Goal: Transaction & Acquisition: Purchase product/service

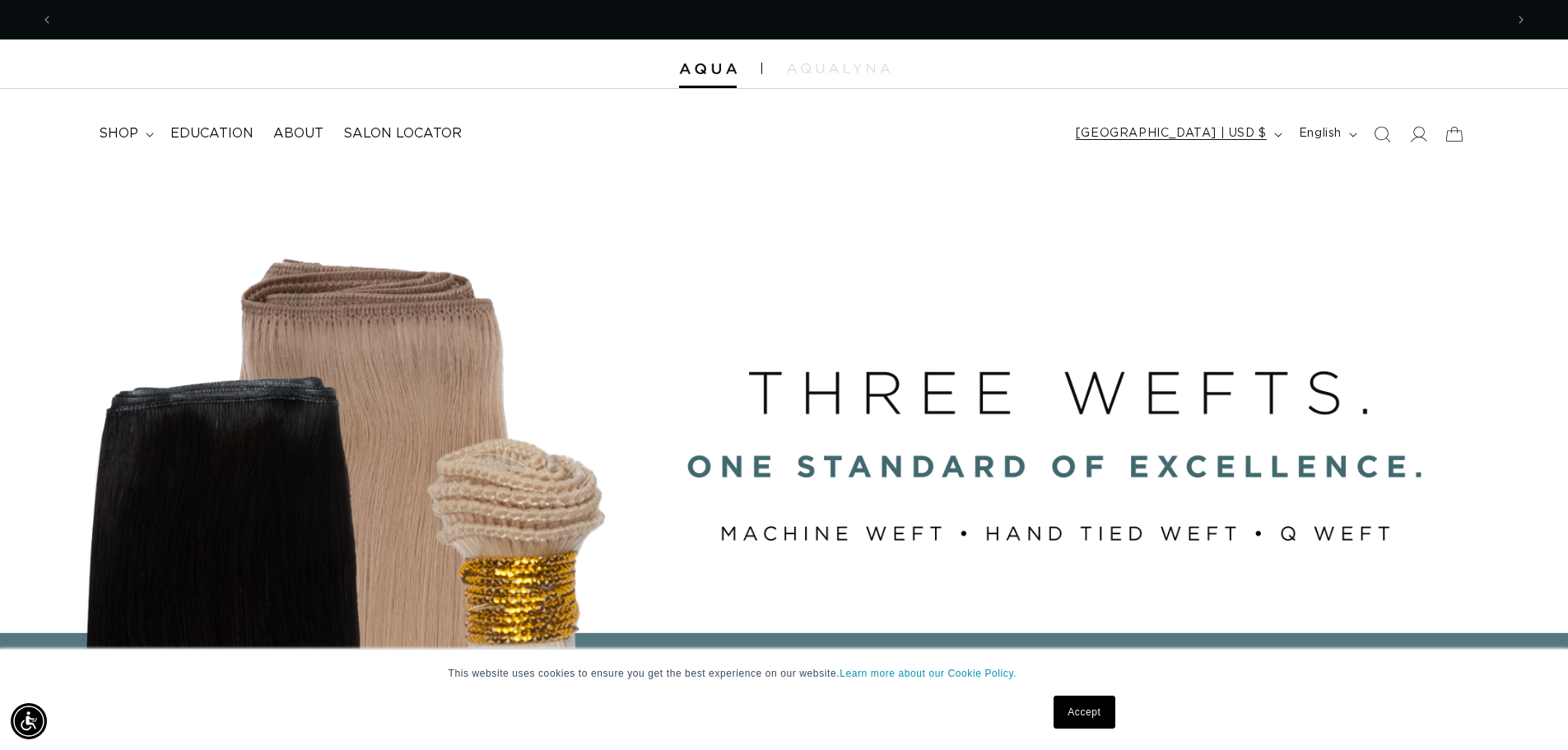
scroll to position [0, 2902]
click at [135, 136] on span "shop" at bounding box center [118, 134] width 40 height 18
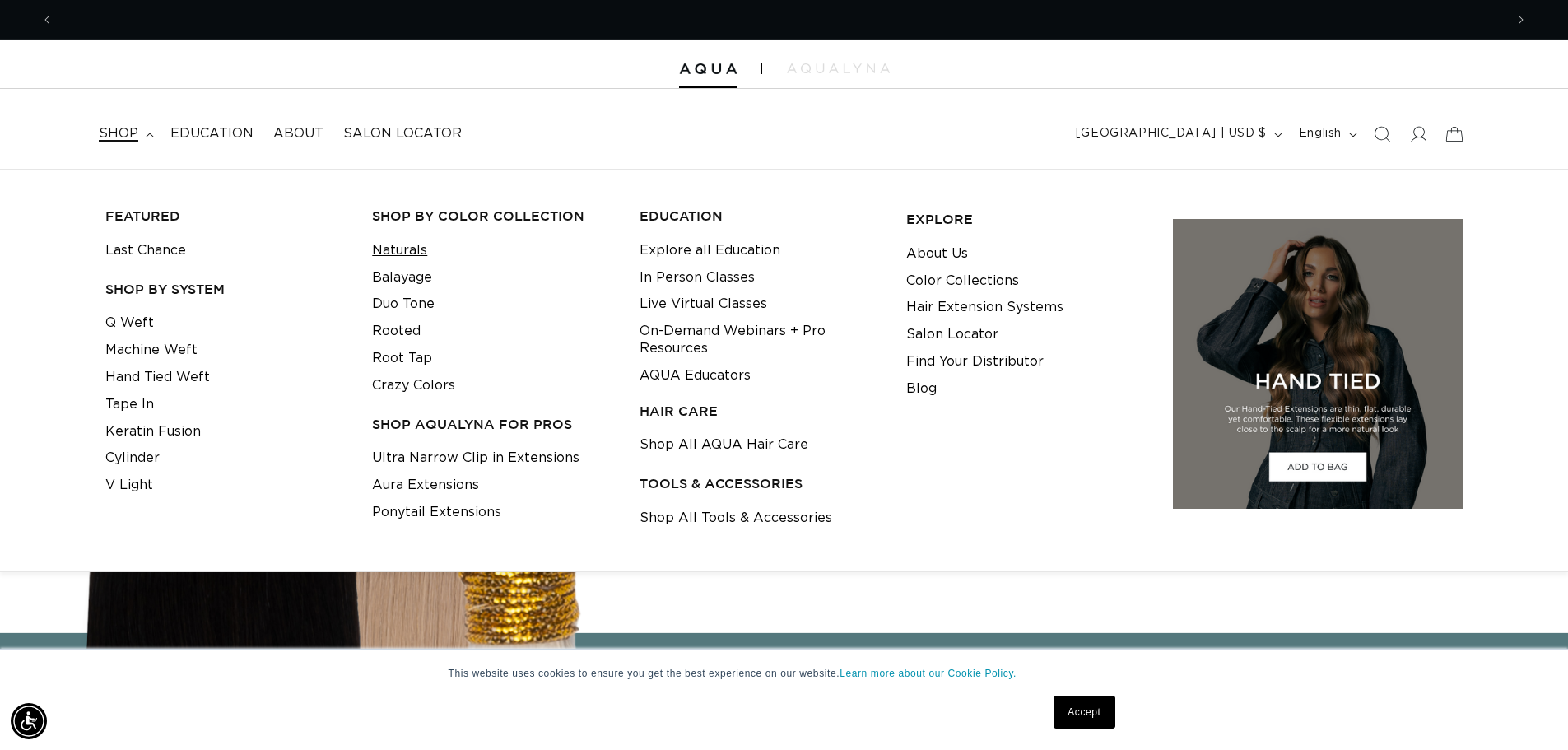
scroll to position [0, 0]
click at [401, 295] on link "Duo Tone" at bounding box center [404, 303] width 63 height 27
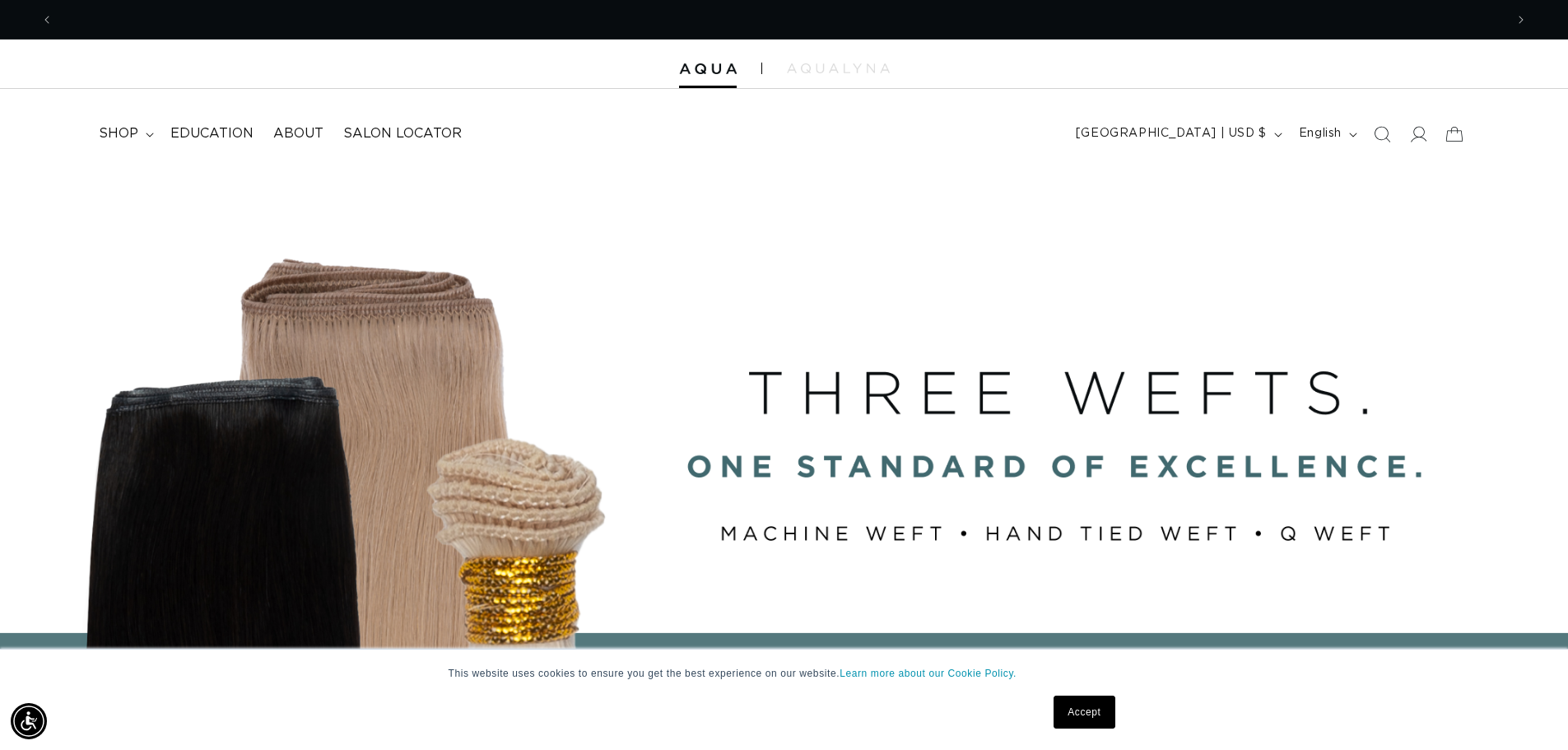
scroll to position [0, 2902]
click at [1275, 135] on icon "button" at bounding box center [1278, 135] width 8 height 5
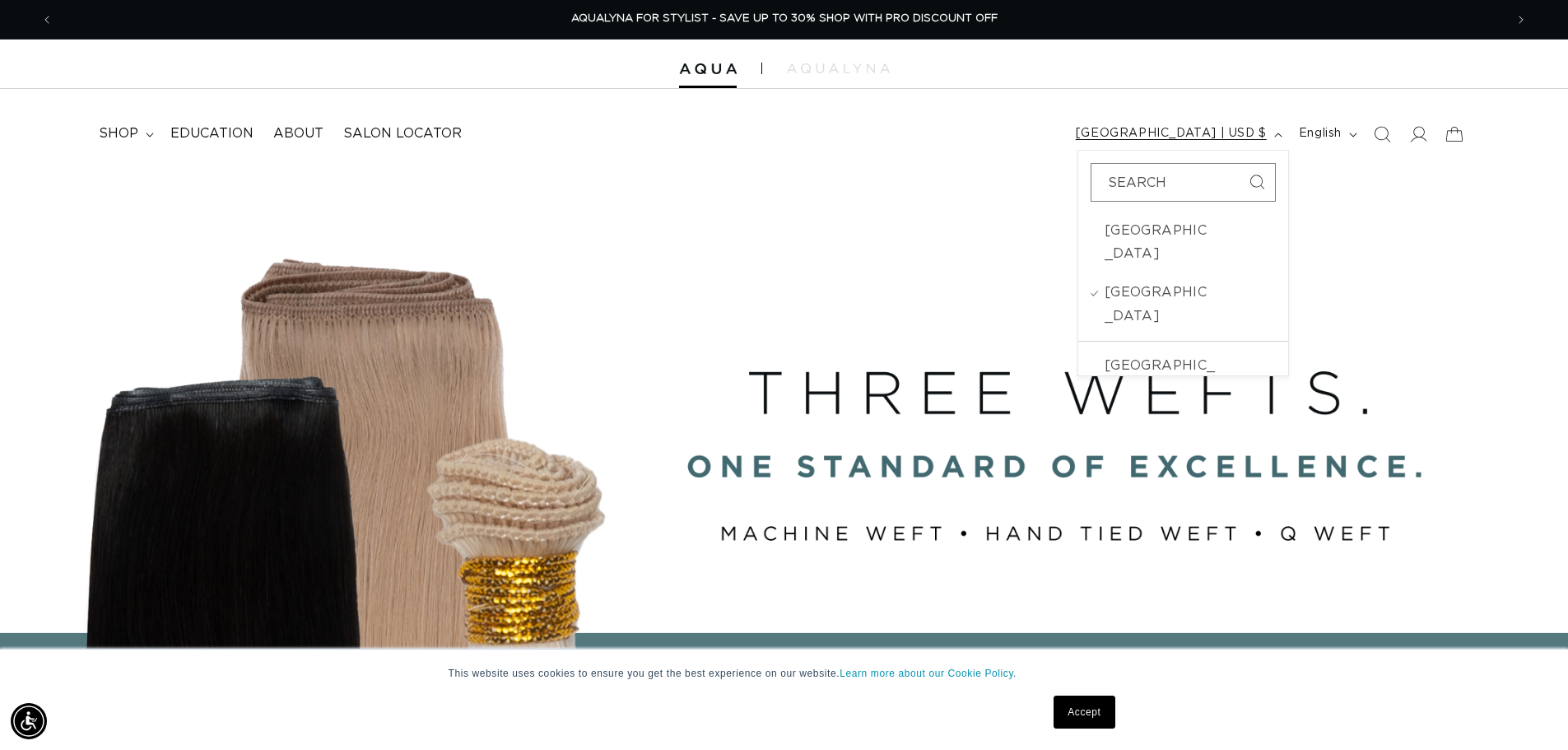
click at [1275, 135] on icon "button" at bounding box center [1278, 135] width 8 height 5
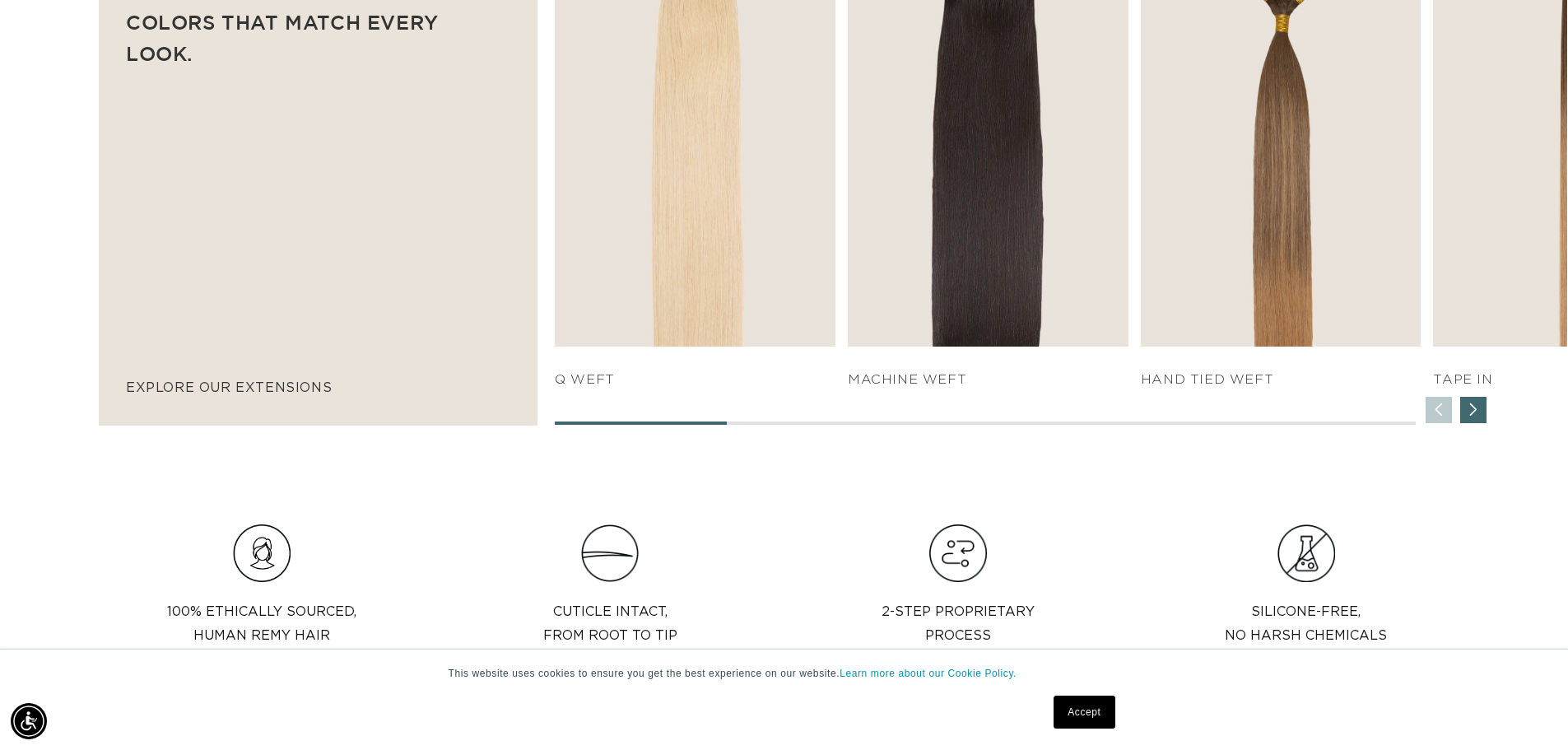
scroll to position [1153, 0]
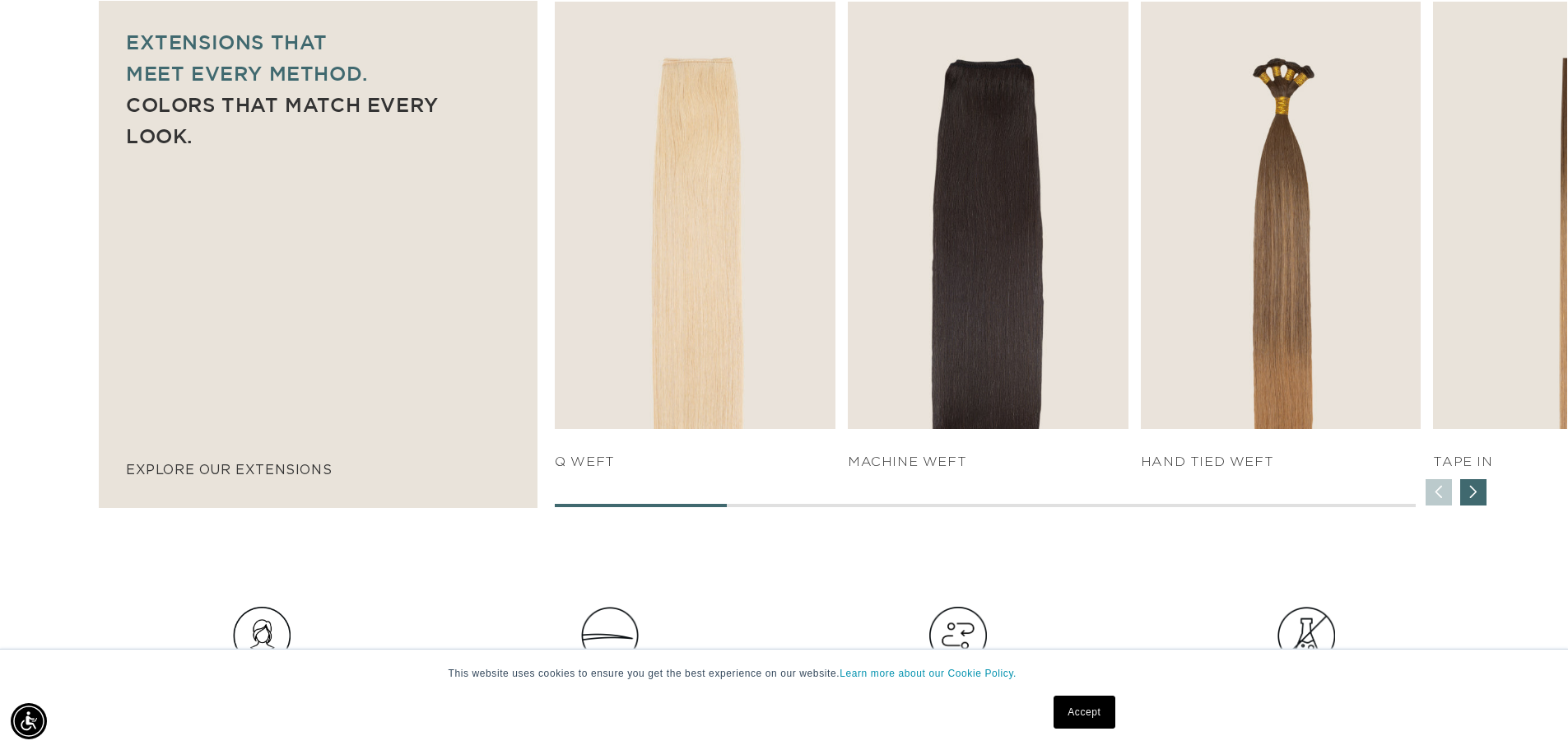
drag, startPoint x: 670, startPoint y: 502, endPoint x: 730, endPoint y: 500, distance: 60.0
click at [730, 500] on div "SHOP NOW q weft SHOP NOW Machine Weft SHOP NOW" at bounding box center [1060, 254] width 1012 height 506
click at [1479, 491] on div "Next slide" at bounding box center [1473, 492] width 27 height 27
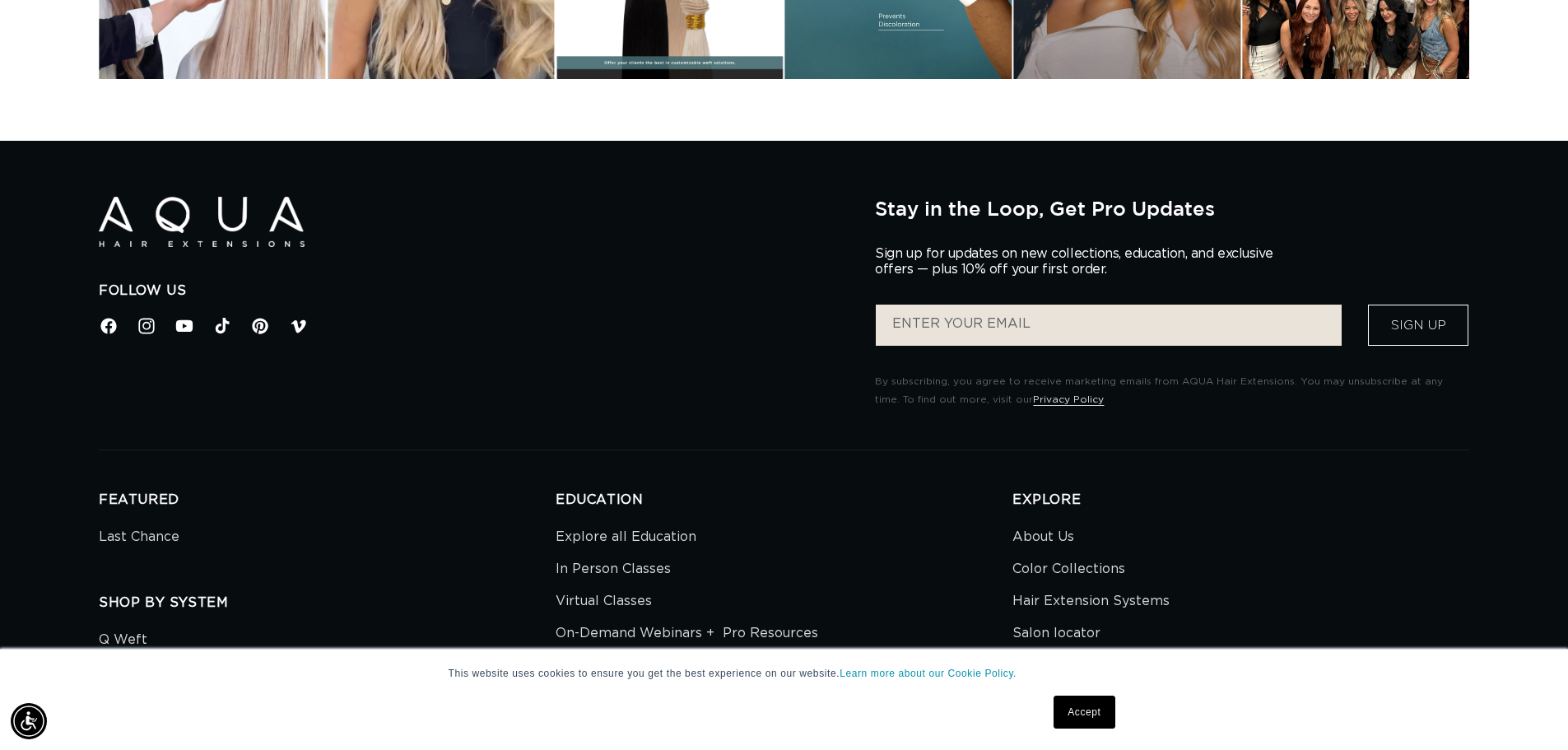
scroll to position [5186, 0]
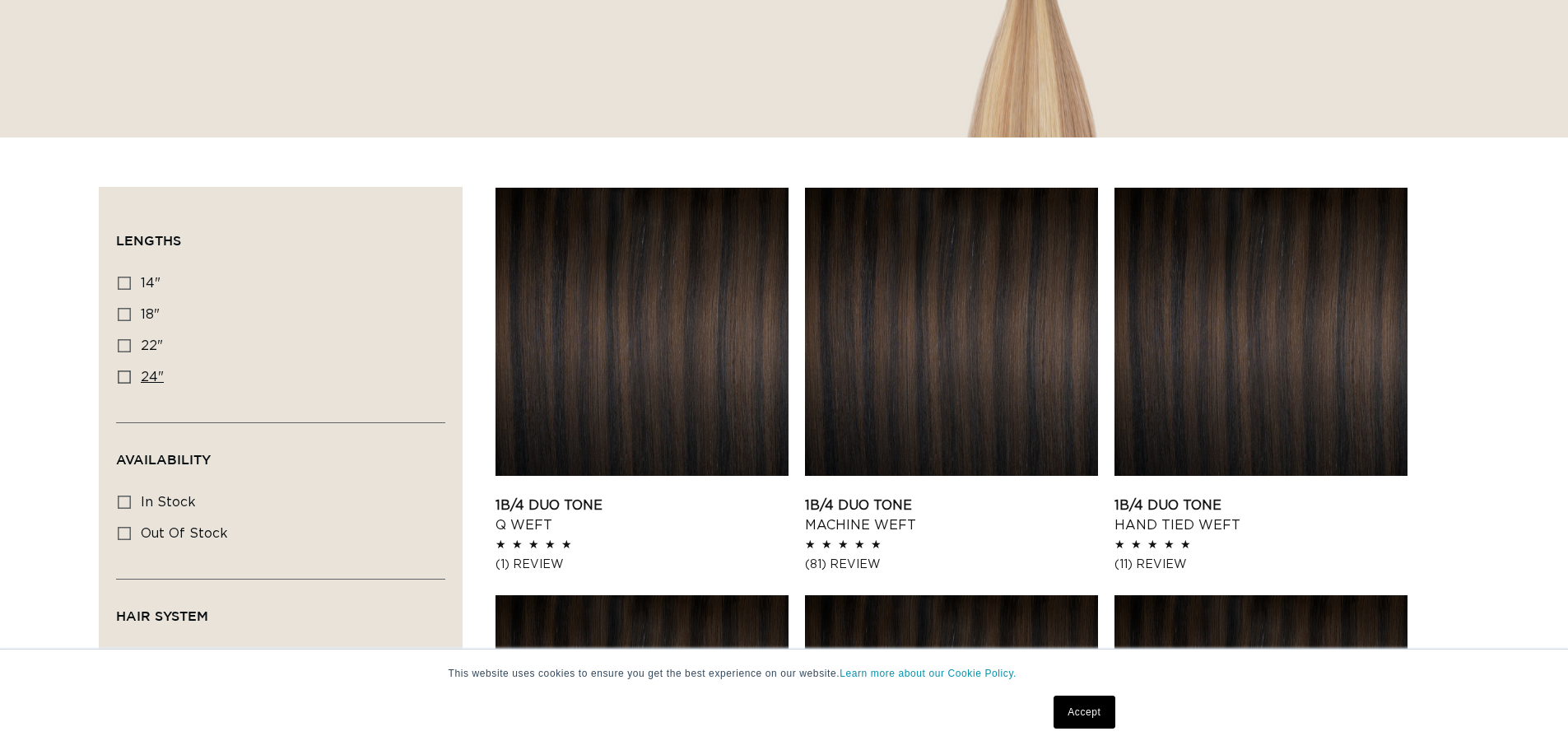
scroll to position [412, 0]
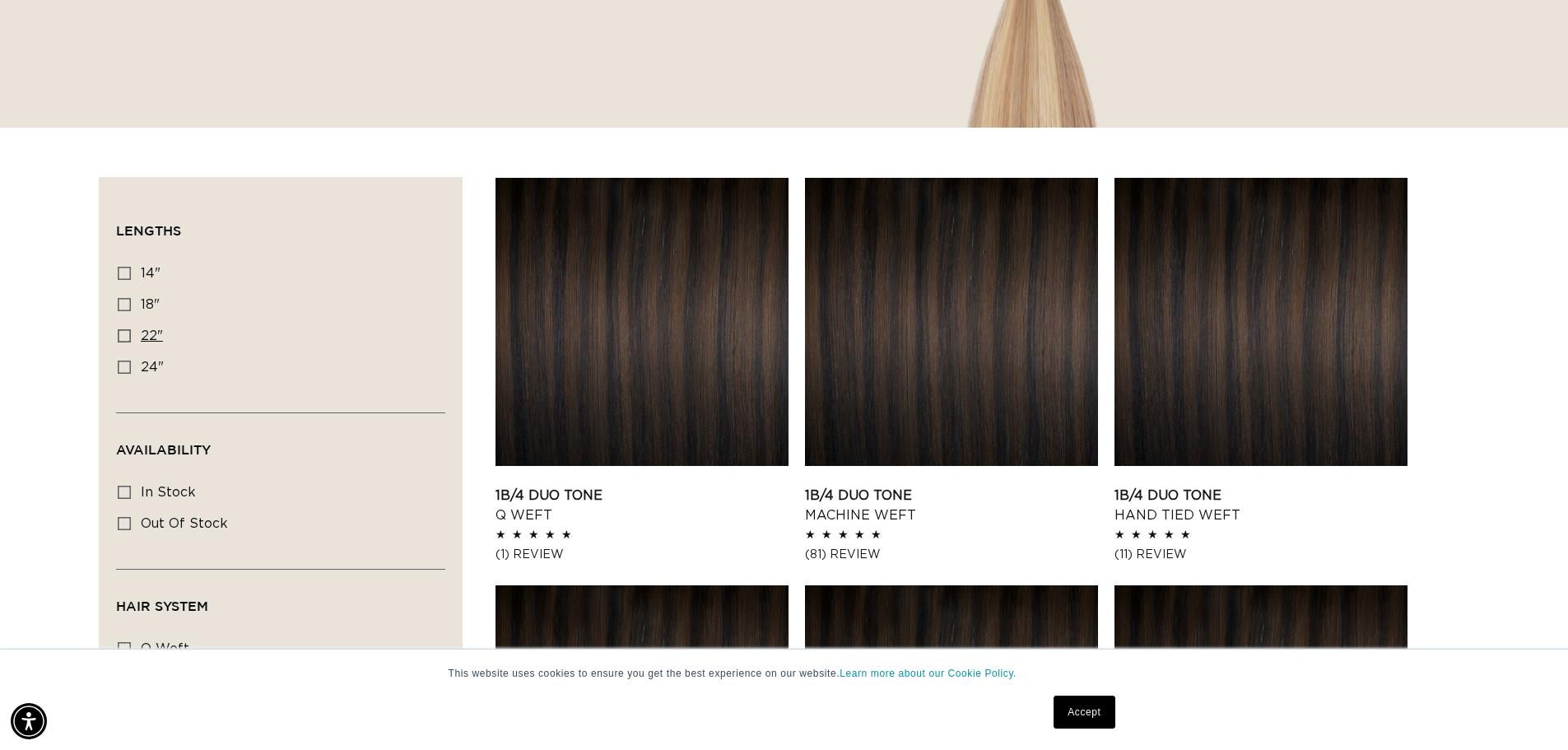
click at [125, 338] on icon at bounding box center [124, 335] width 13 height 13
click at [125, 338] on input "22" 22" (22 products)" at bounding box center [124, 335] width 13 height 13
checkbox input "true"
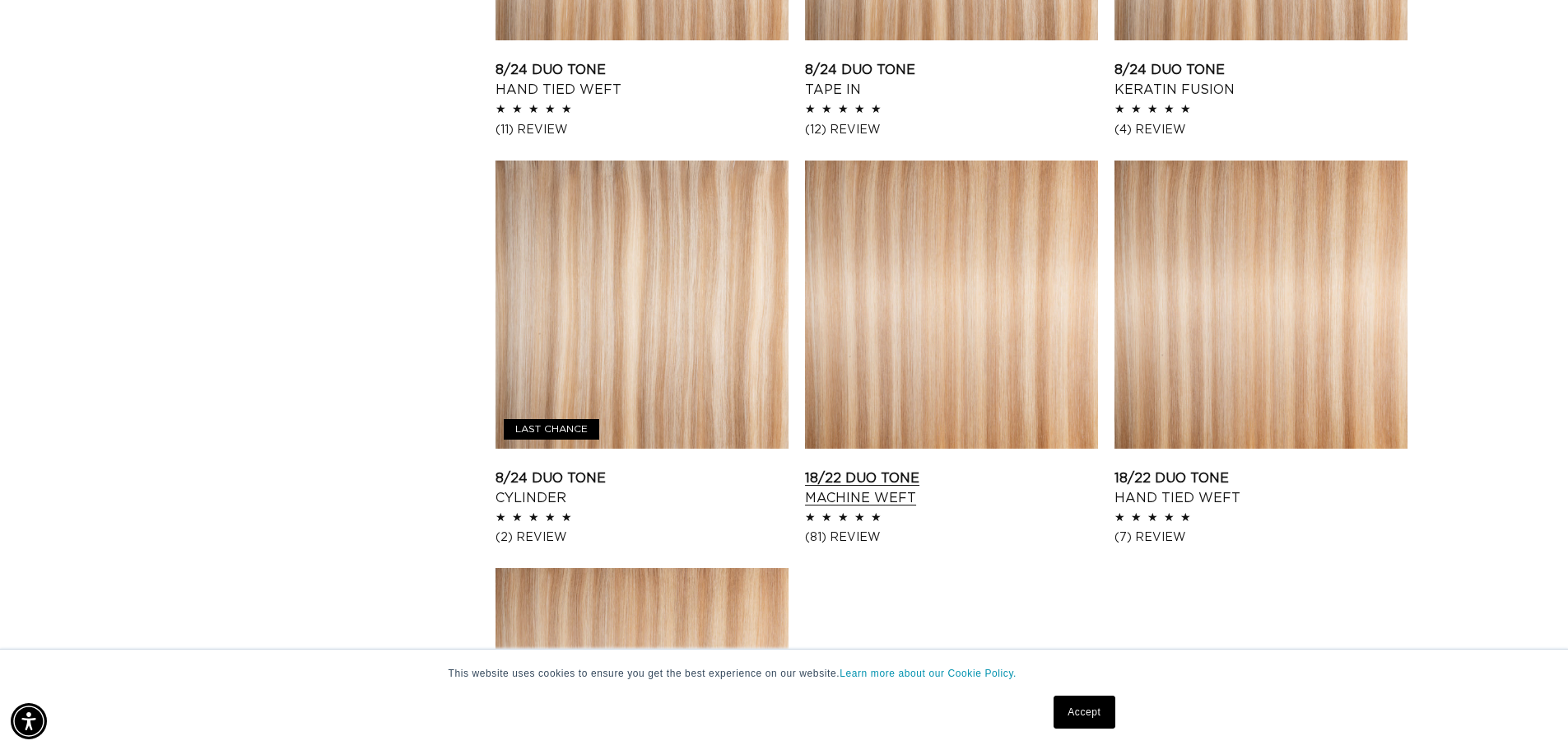
scroll to position [2057, 0]
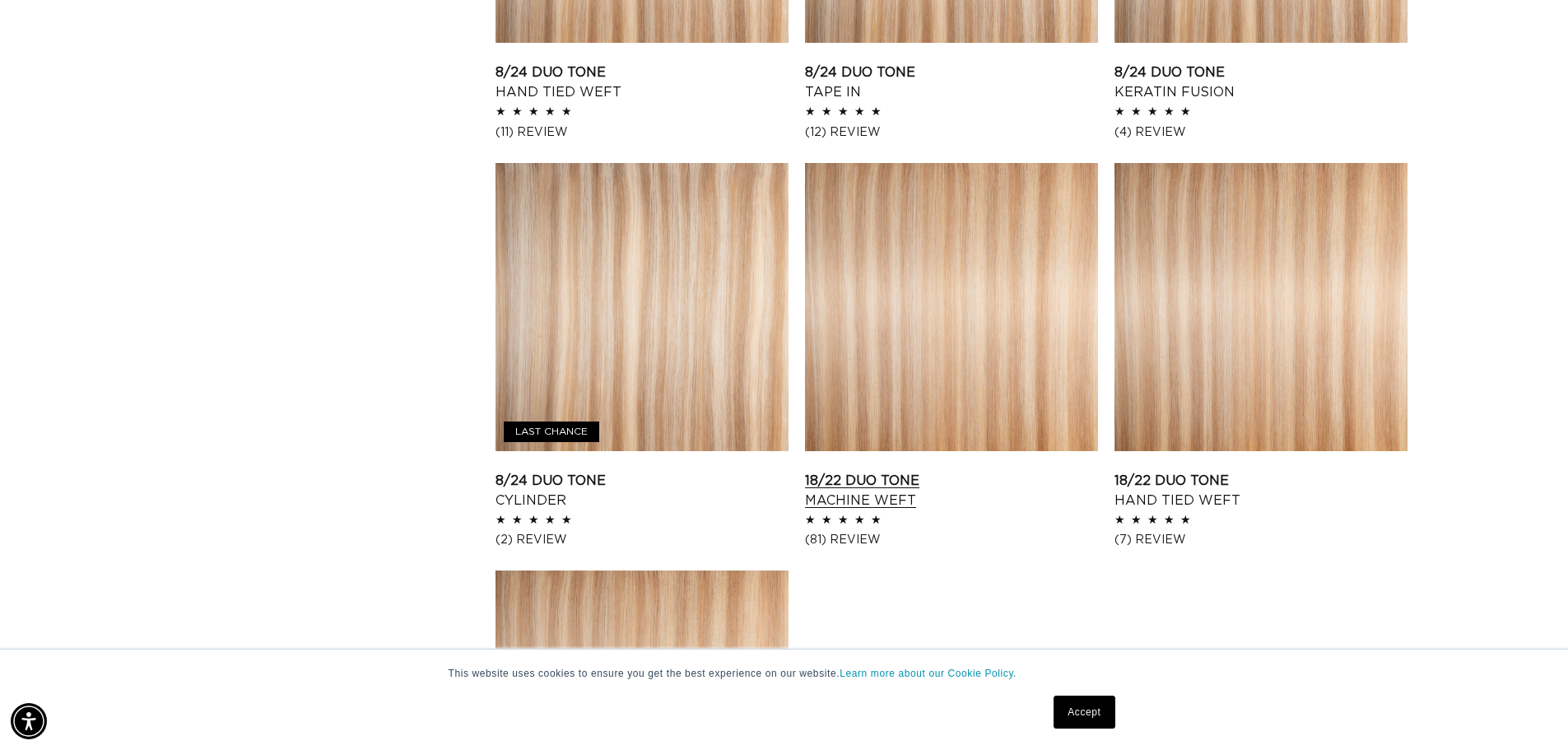
click at [947, 471] on link "18/22 Duo Tone Machine Weft" at bounding box center [952, 490] width 293 height 40
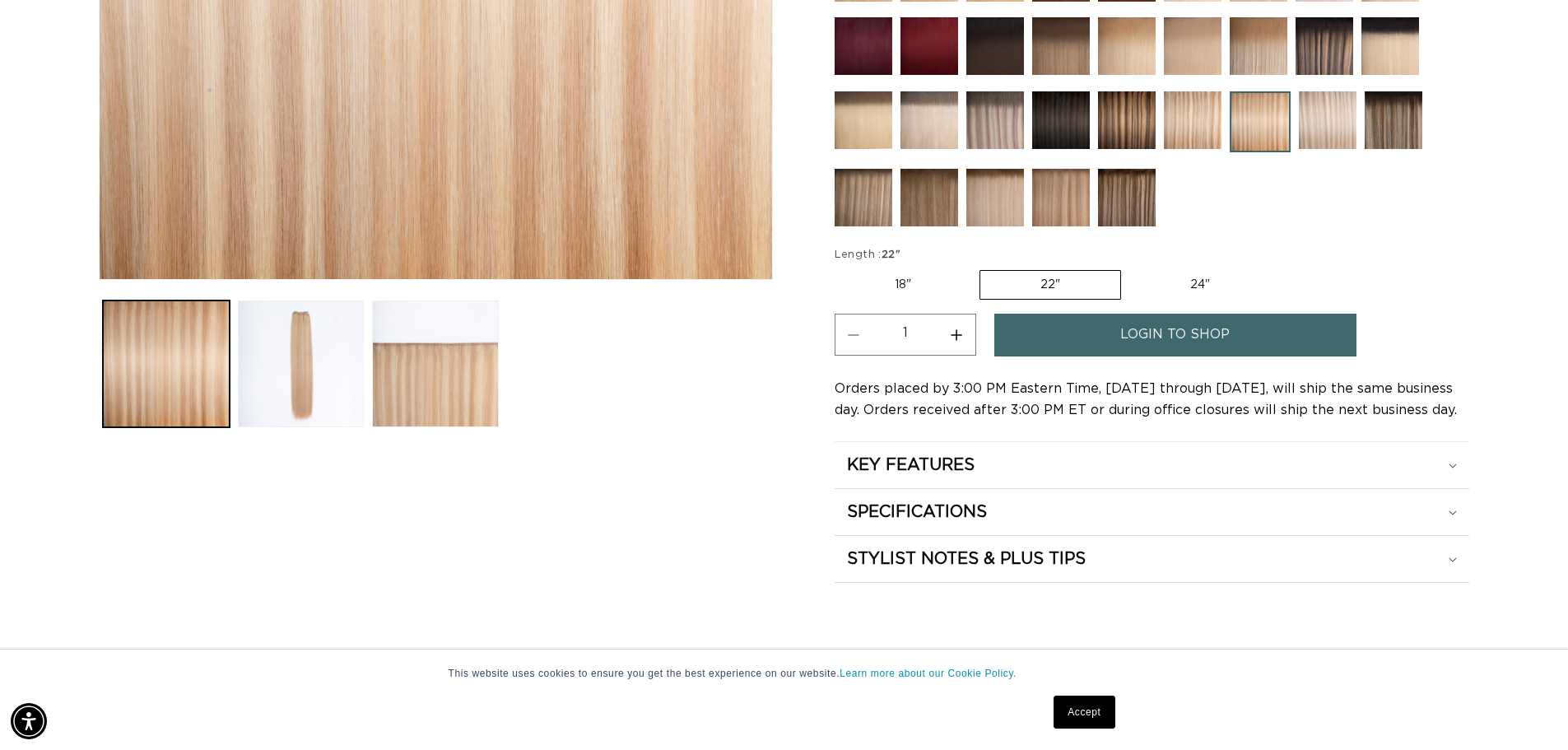
scroll to position [576, 0]
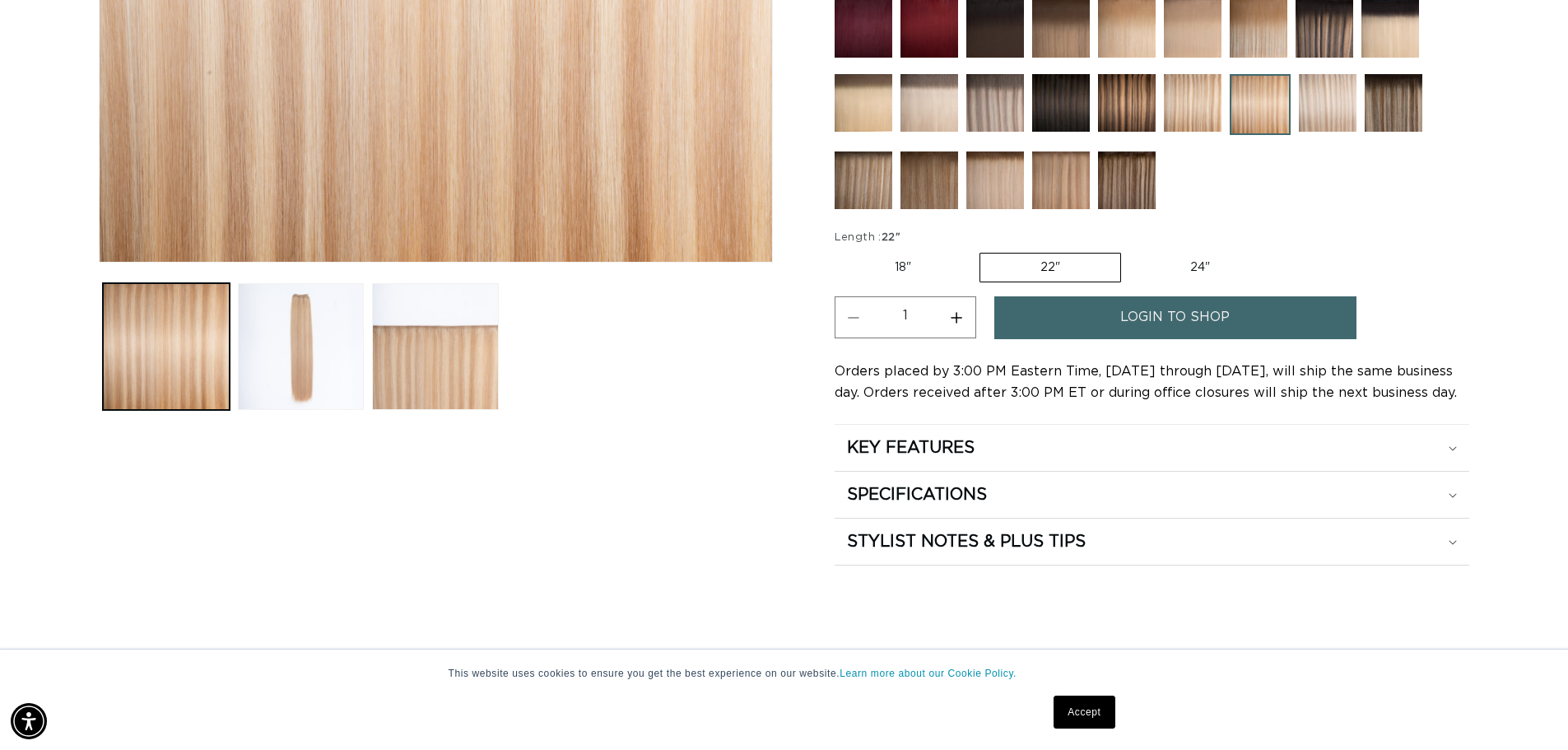
click at [1175, 305] on span "login to shop" at bounding box center [1175, 318] width 110 height 42
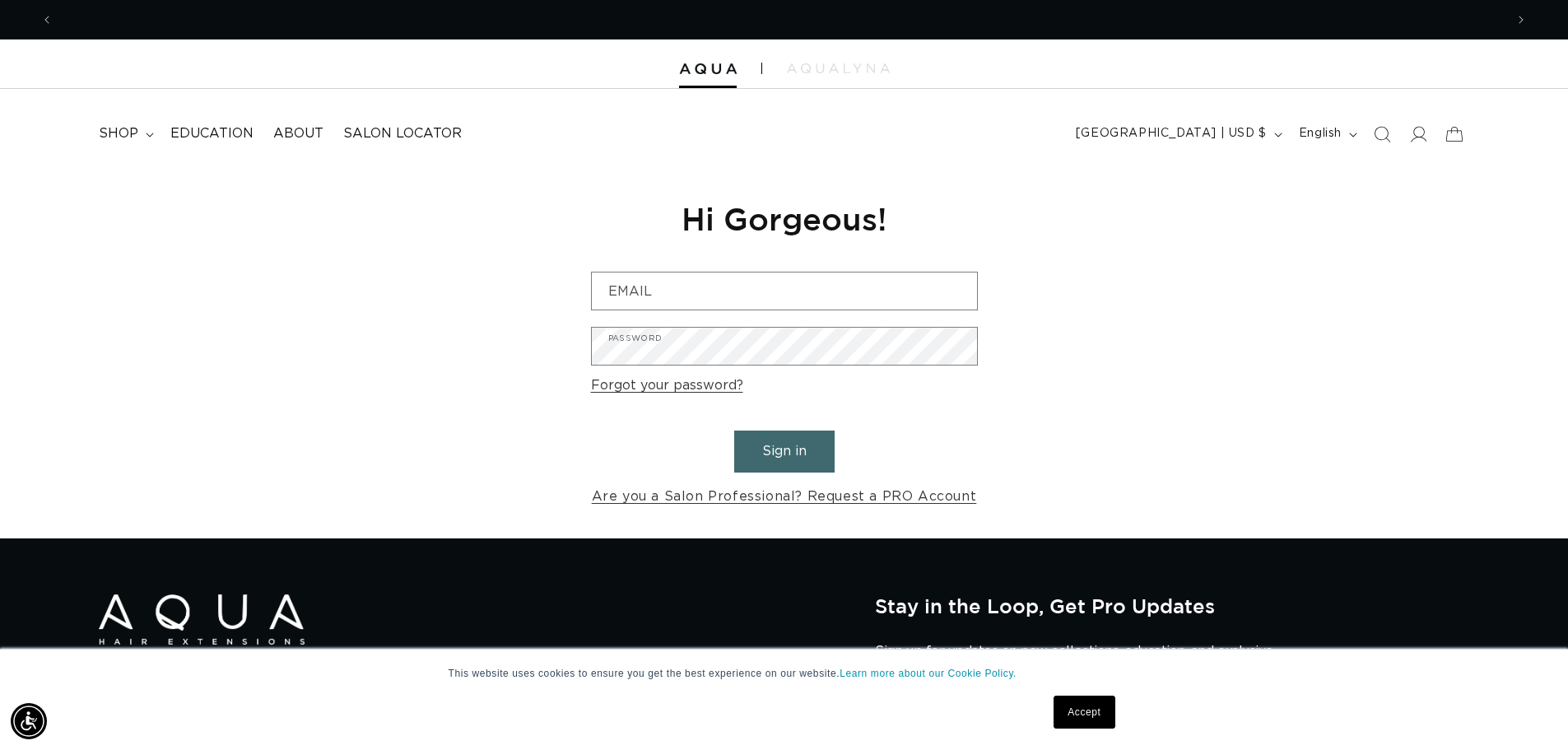
scroll to position [0, 1451]
